Goal: Go to known website: Access a specific website the user already knows

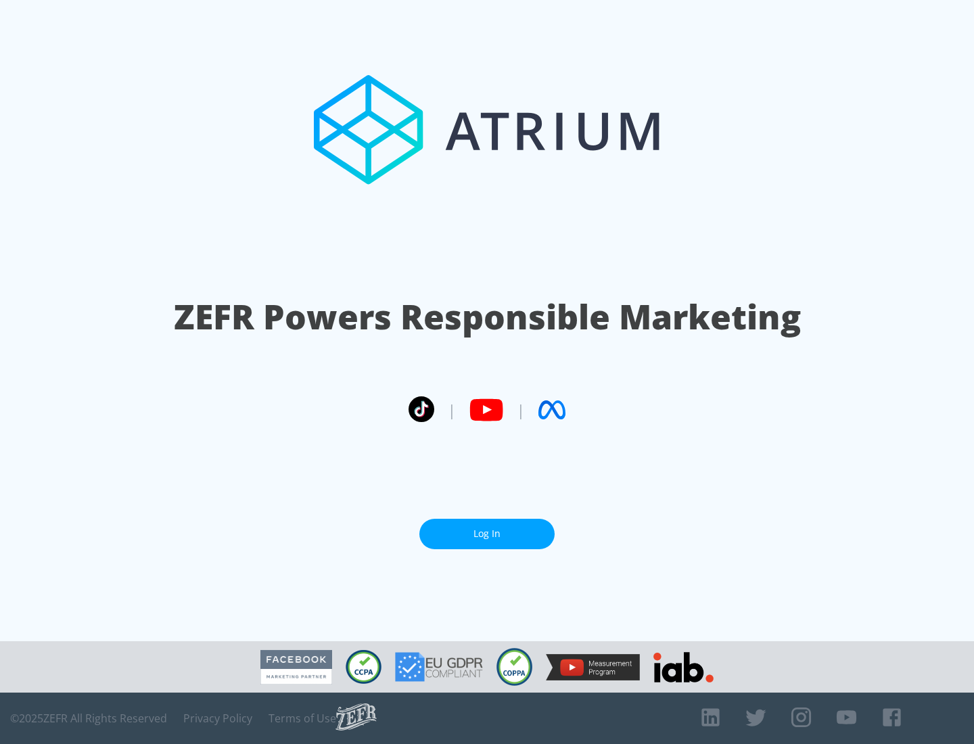
click at [487, 533] on link "Log In" at bounding box center [486, 534] width 135 height 30
